Goal: Navigation & Orientation: Find specific page/section

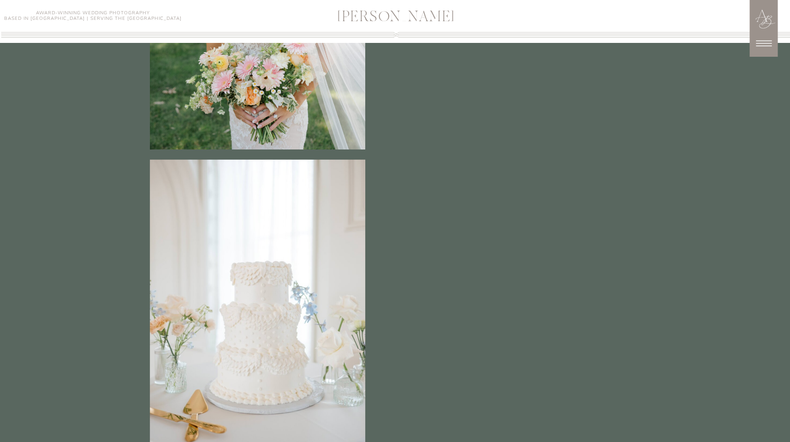
scroll to position [2677, 0]
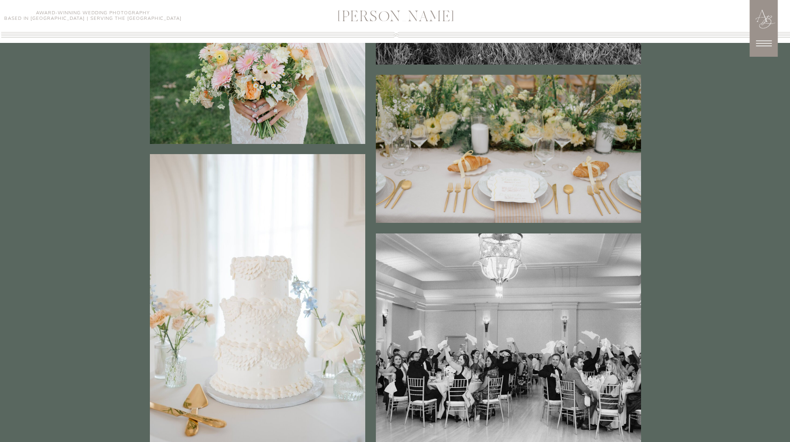
click at [764, 46] on icon at bounding box center [764, 44] width 16 height 6
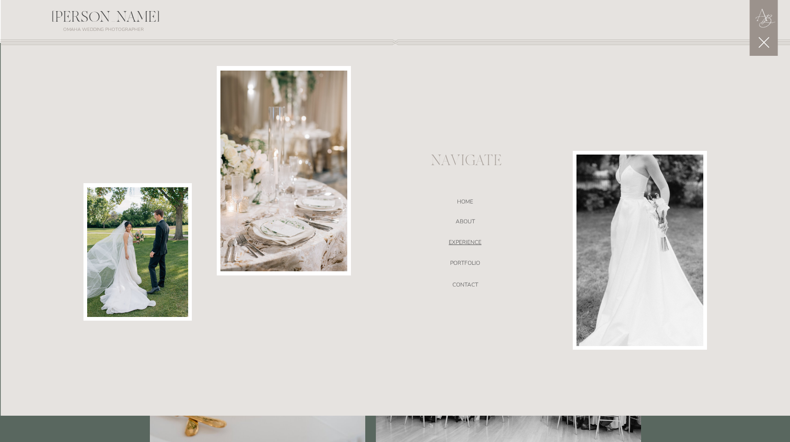
click at [465, 241] on nav "EXPERIENCE" at bounding box center [464, 243] width 195 height 9
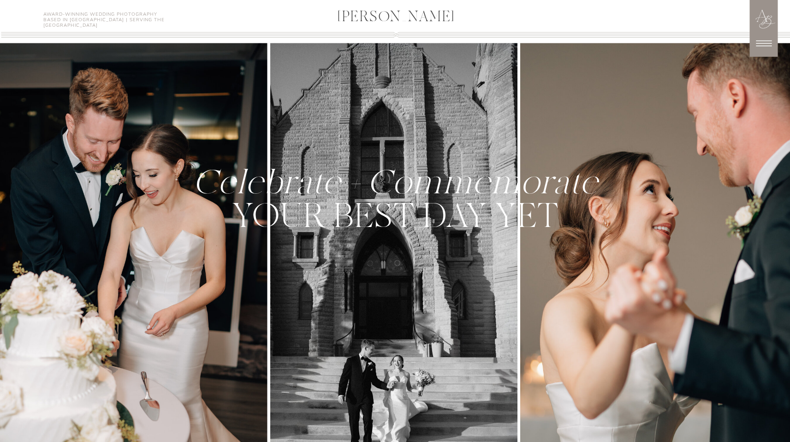
click at [761, 46] on icon at bounding box center [763, 43] width 23 height 23
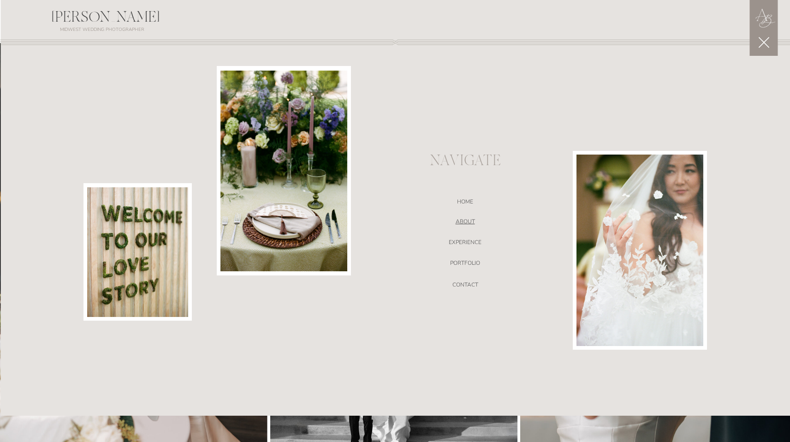
click at [466, 220] on nav "ABOUT" at bounding box center [464, 222] width 195 height 9
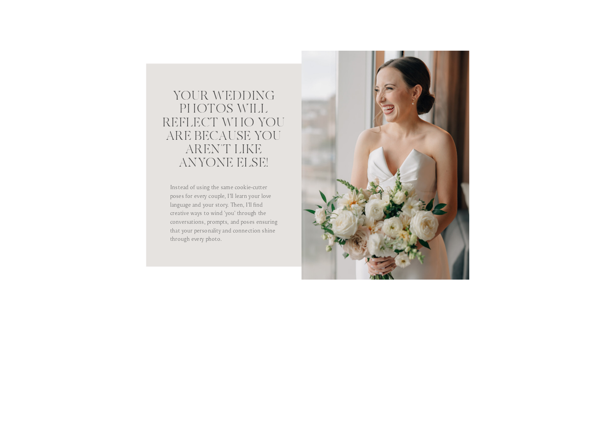
scroll to position [629, 0]
